Goal: Transaction & Acquisition: Download file/media

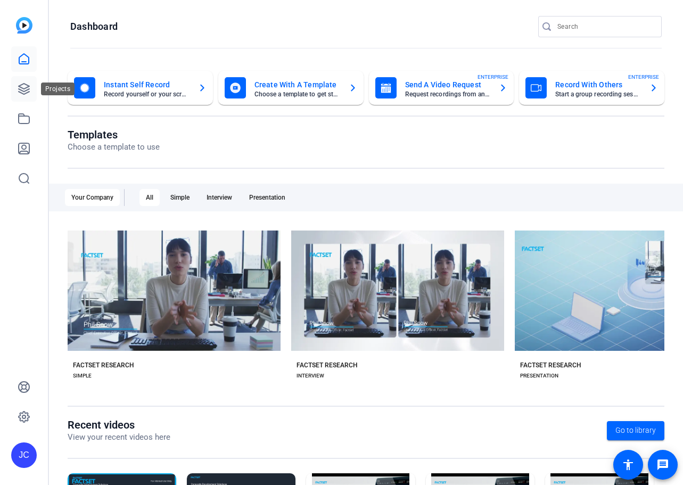
click at [23, 92] on icon at bounding box center [24, 89] width 13 height 13
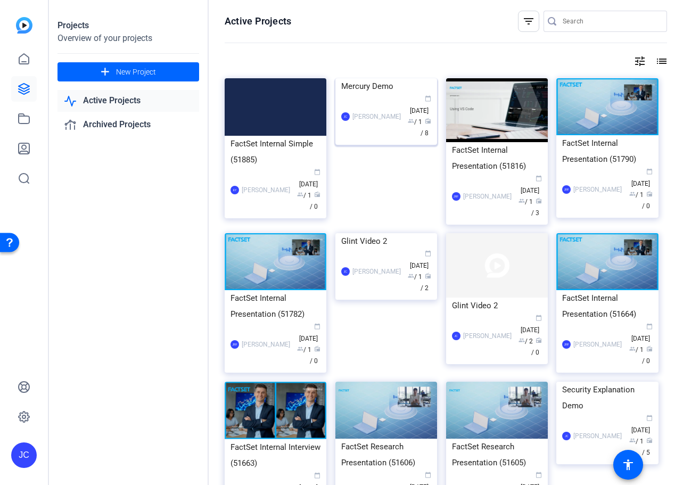
click at [378, 139] on div "[PERSON_NAME] calendar_today [DATE] group / 1 radio / 8" at bounding box center [386, 116] width 90 height 45
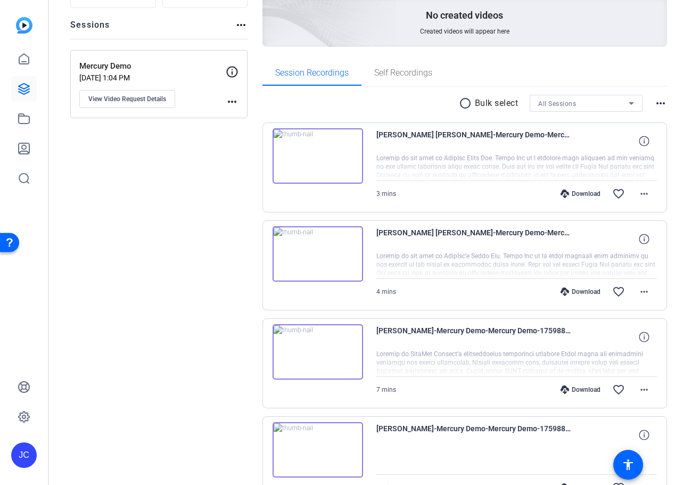
scroll to position [106, 0]
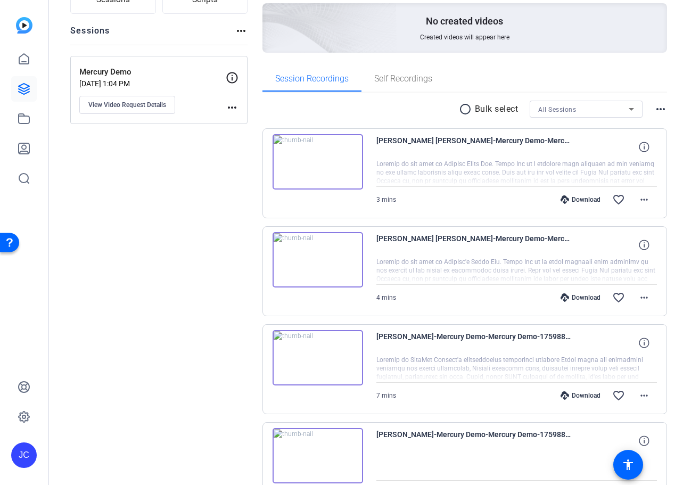
click at [346, 176] on img at bounding box center [318, 161] width 91 height 55
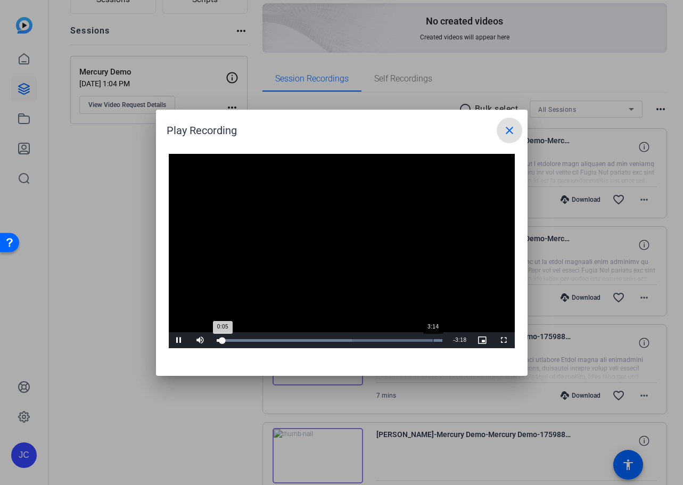
click at [434, 341] on div "Loaded : 100.00% 3:14 0:05" at bounding box center [330, 340] width 226 height 3
click at [516, 119] on span at bounding box center [510, 131] width 26 height 26
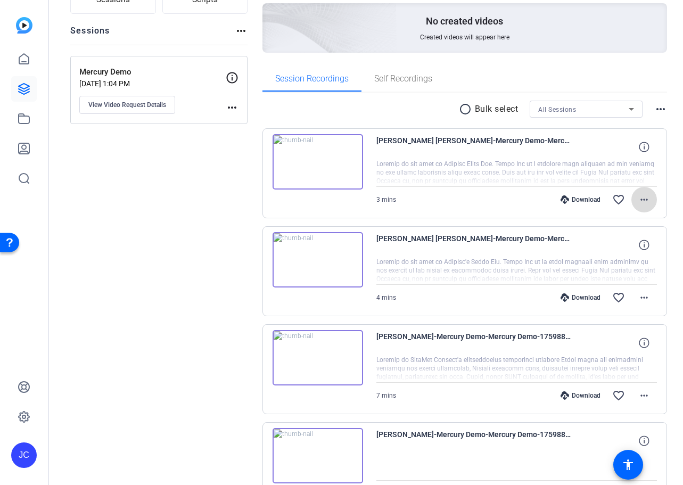
click at [649, 198] on mat-icon "more_horiz" at bounding box center [644, 199] width 13 height 13
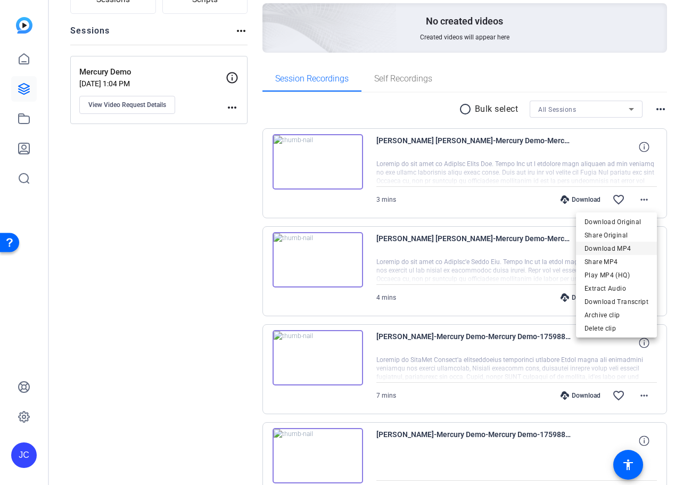
click at [625, 246] on span "Download MP4" at bounding box center [617, 248] width 64 height 13
